Goal: Information Seeking & Learning: Learn about a topic

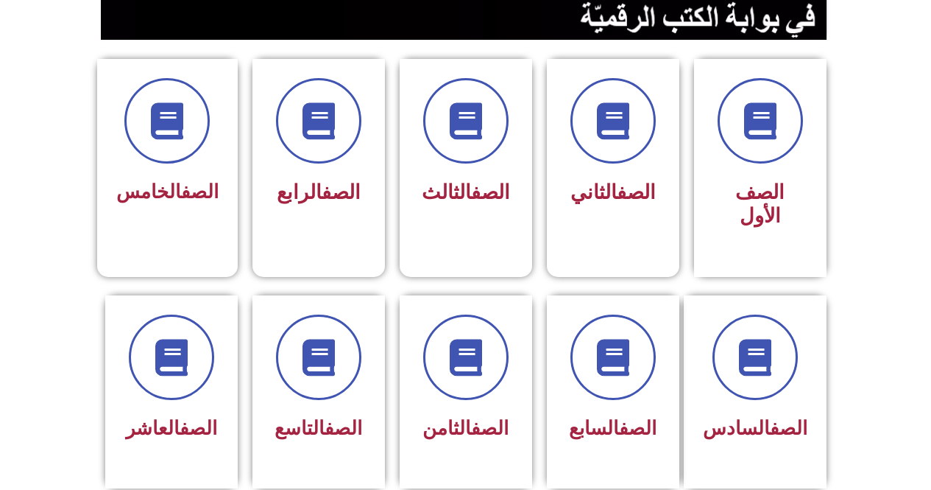
scroll to position [389, 0]
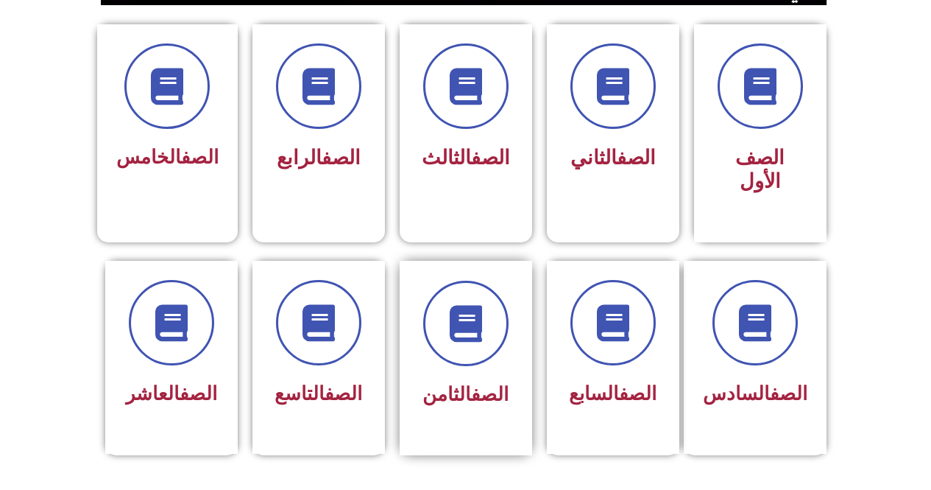
click at [507, 345] on div "الصف الثامن" at bounding box center [466, 347] width 93 height 133
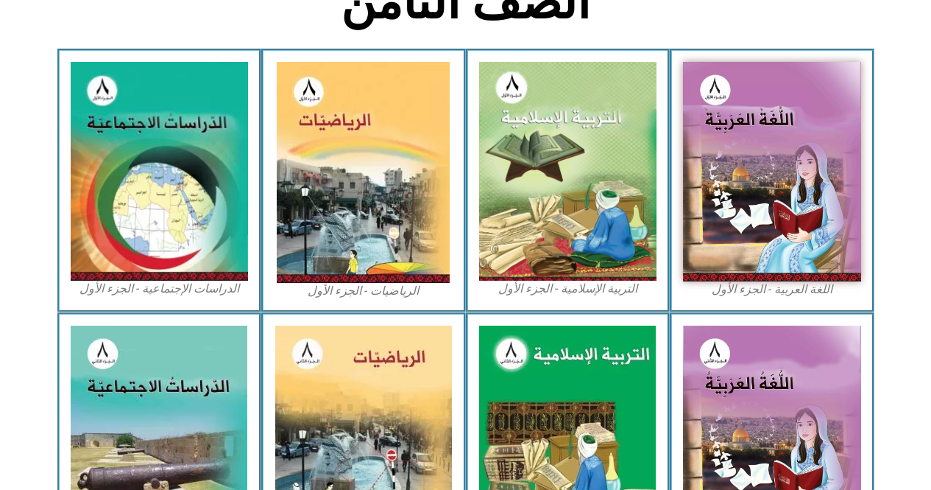
scroll to position [417, 0]
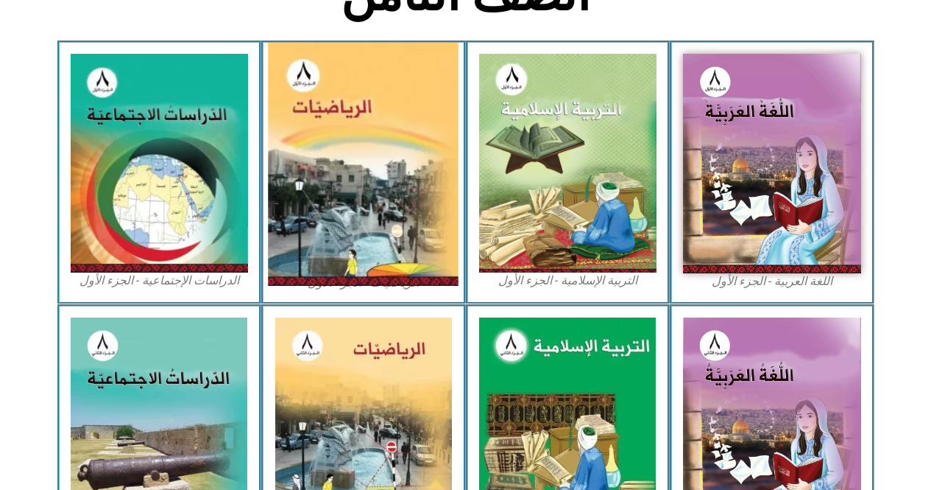
click at [395, 214] on img at bounding box center [364, 164] width 191 height 243
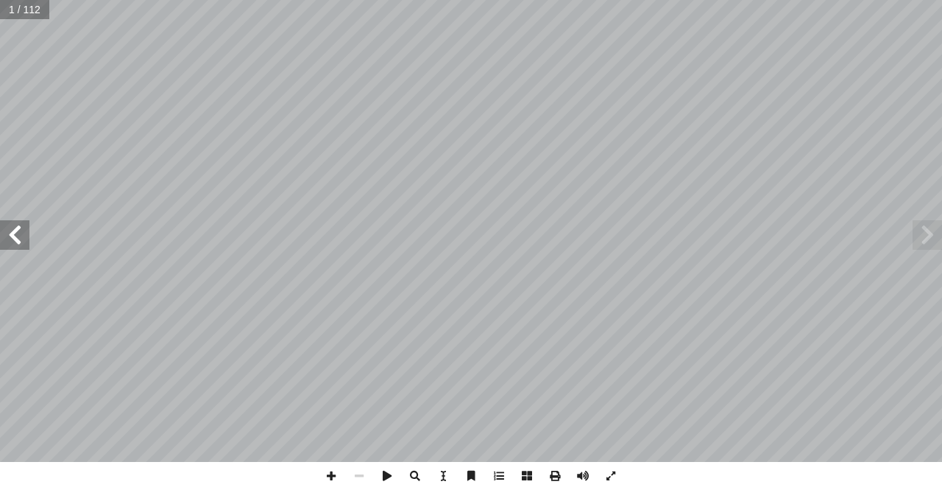
click at [19, 239] on span at bounding box center [14, 234] width 29 height 29
click at [19, 241] on span at bounding box center [14, 234] width 29 height 29
click at [15, 242] on span at bounding box center [14, 234] width 29 height 29
click at [21, 239] on span at bounding box center [14, 234] width 29 height 29
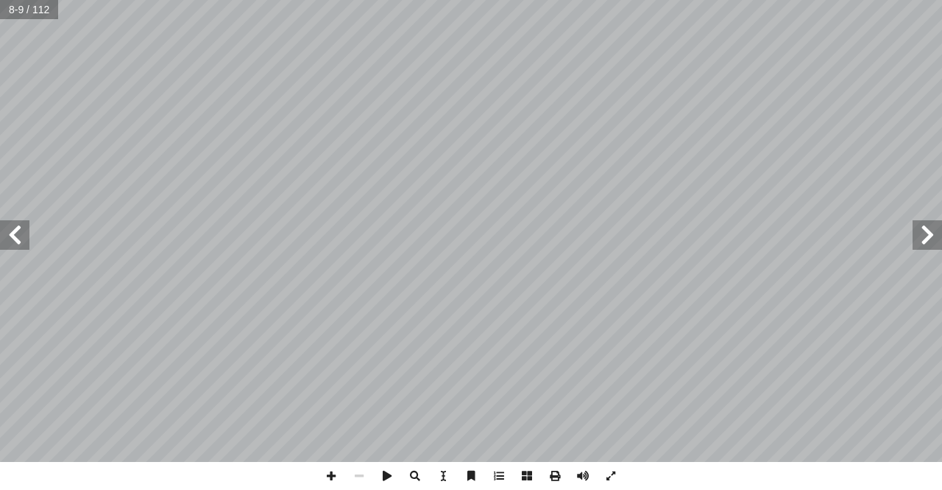
click at [7, 238] on span at bounding box center [14, 234] width 29 height 29
click at [9, 236] on span at bounding box center [14, 234] width 29 height 29
click at [10, 228] on span at bounding box center [14, 234] width 29 height 29
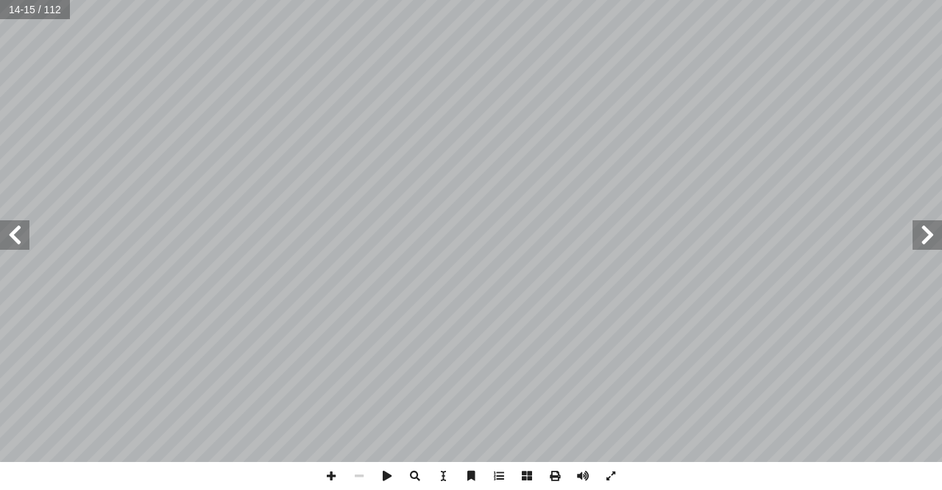
click at [10, 228] on span at bounding box center [14, 234] width 29 height 29
click at [12, 228] on span at bounding box center [14, 234] width 29 height 29
click at [15, 226] on span at bounding box center [14, 234] width 29 height 29
click at [940, 246] on span at bounding box center [927, 234] width 29 height 29
click at [339, 475] on span at bounding box center [331, 476] width 28 height 28
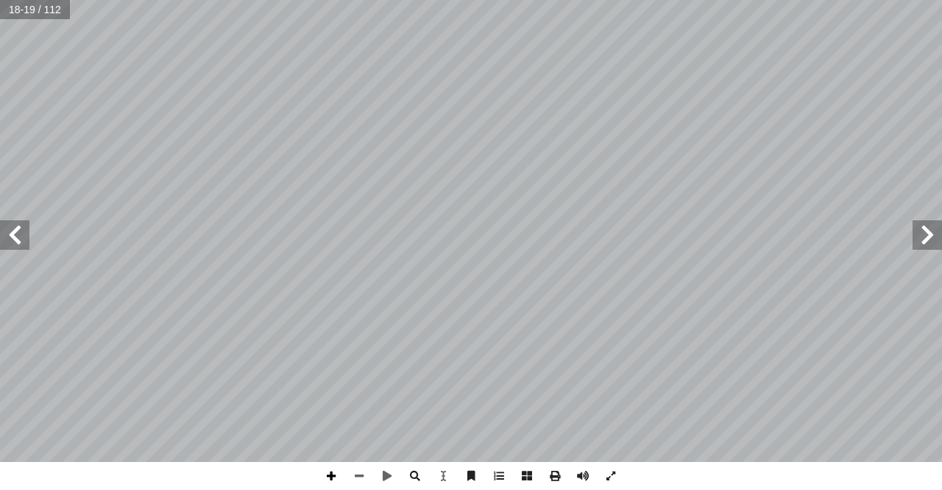
click at [331, 476] on span at bounding box center [331, 476] width 28 height 28
click at [363, 470] on span at bounding box center [359, 476] width 28 height 28
click at [327, 482] on span at bounding box center [331, 476] width 28 height 28
click at [352, 482] on span at bounding box center [359, 476] width 28 height 28
click at [328, 471] on span at bounding box center [331, 476] width 28 height 28
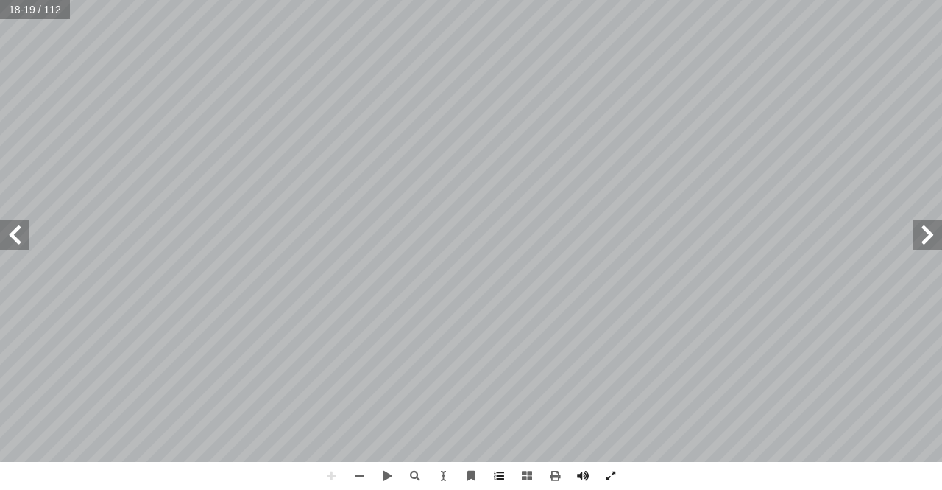
click at [942, 236] on div "14 ل: ِ سائ َ م َ و ُ مارين َ ت : َ ب َ ب َّ لس � ُ ح ِّ ض َ و أ � َ تي، و أ ا …" at bounding box center [471, 231] width 942 height 462
click at [261, 387] on div "14 ل: ِ سائ َ م َ و ُ مارين َ ت : َ ب َ ب َّ لس � ُ ح ِّ ض َ و أ � َ تي، و أ ا …" at bounding box center [471, 231] width 942 height 462
click at [15, 231] on span at bounding box center [14, 234] width 29 height 29
click at [188, 468] on div "16 ً قــا ْ ف َ ، و ِ ن ْ ي ّ نســبي ِ ــن ْ عددي ُ جمــع ُ يمكــن ٍّ عــام ٍ و…" at bounding box center [471, 245] width 942 height 490
click at [926, 235] on span at bounding box center [927, 234] width 29 height 29
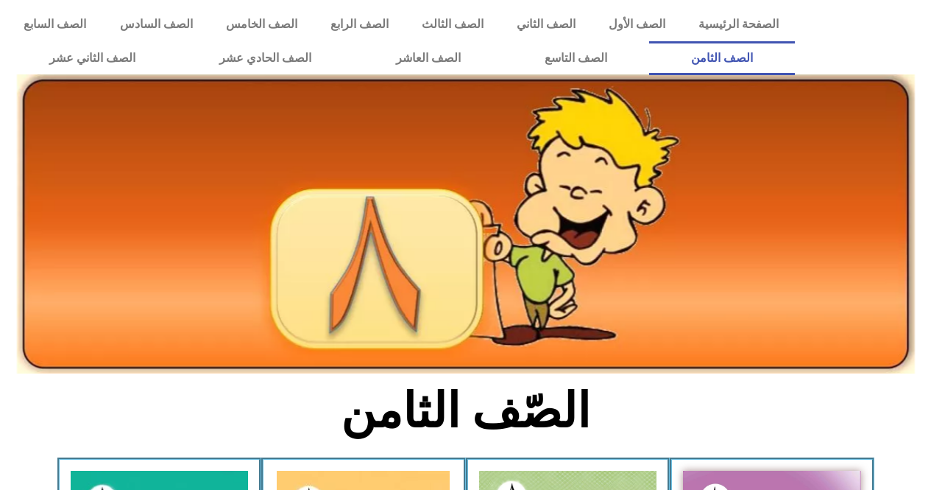
scroll to position [417, 0]
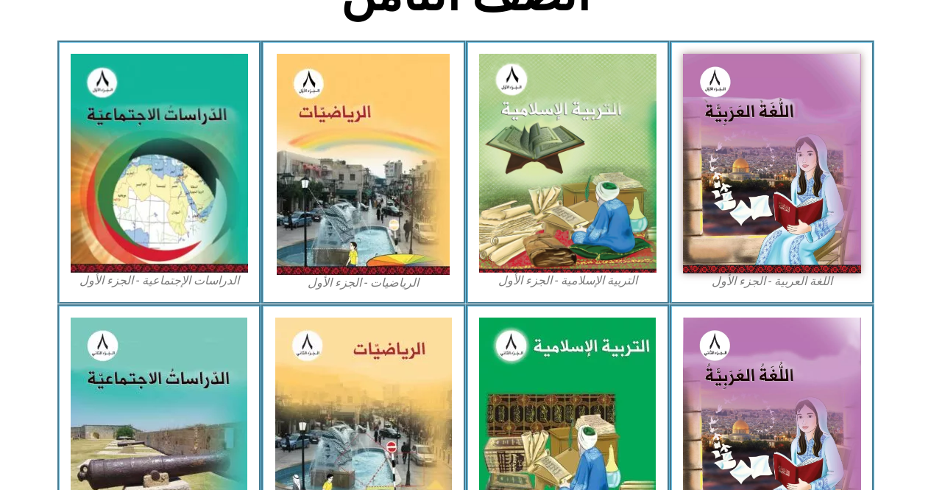
click at [581, 120] on img at bounding box center [568, 163] width 178 height 219
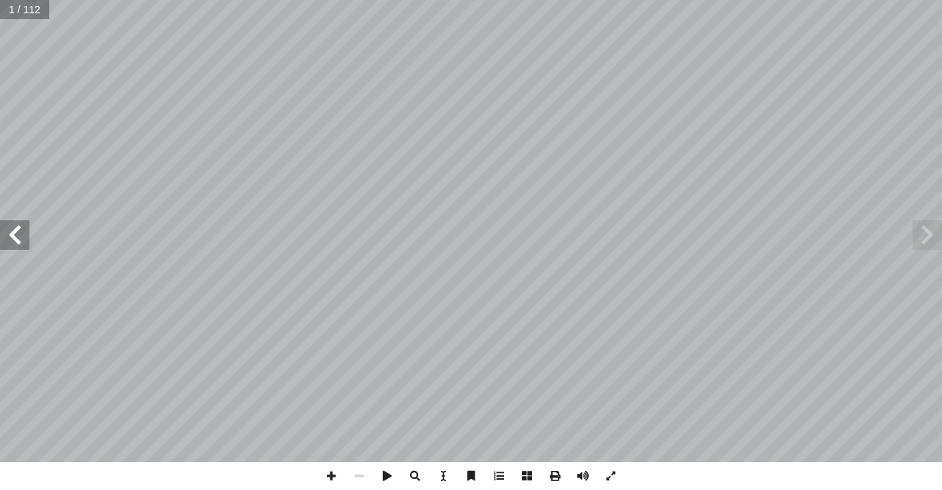
click at [13, 225] on span at bounding box center [14, 234] width 29 height 29
click at [14, 225] on span at bounding box center [14, 234] width 29 height 29
click at [16, 225] on span at bounding box center [14, 234] width 29 height 29
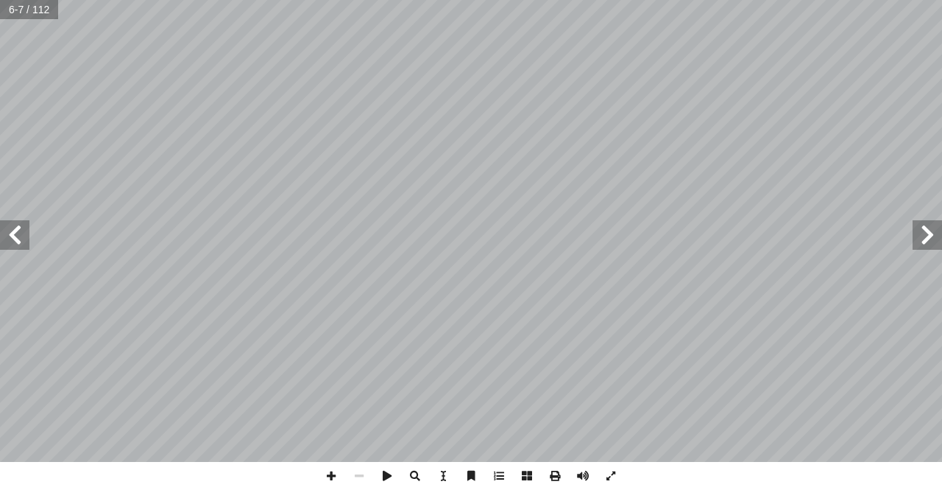
click at [16, 225] on span at bounding box center [14, 234] width 29 height 29
click at [18, 236] on span at bounding box center [14, 234] width 29 height 29
click at [328, 469] on span at bounding box center [331, 476] width 28 height 28
click at [367, 474] on span at bounding box center [359, 476] width 28 height 28
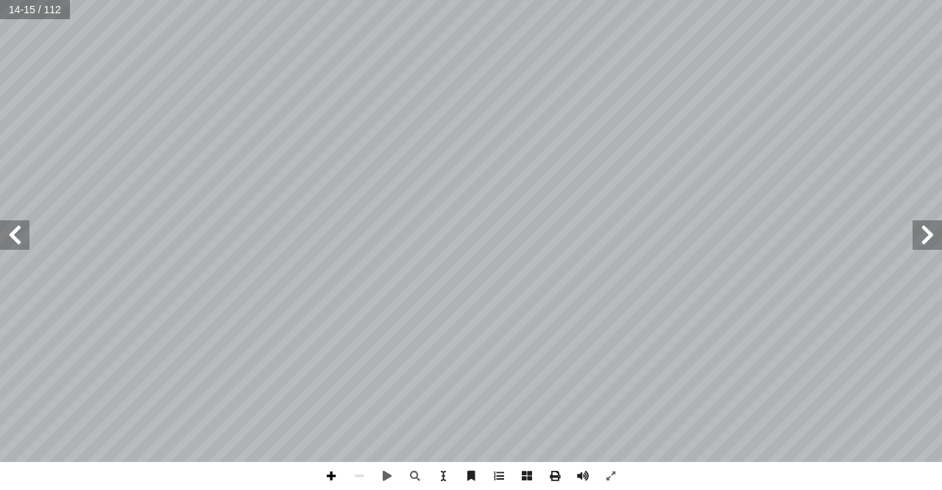
click at [331, 475] on span at bounding box center [331, 476] width 28 height 28
click at [336, 481] on span at bounding box center [331, 476] width 28 height 28
click at [362, 471] on span at bounding box center [359, 476] width 28 height 28
click at [17, 234] on span at bounding box center [14, 234] width 29 height 29
